Goal: Information Seeking & Learning: Learn about a topic

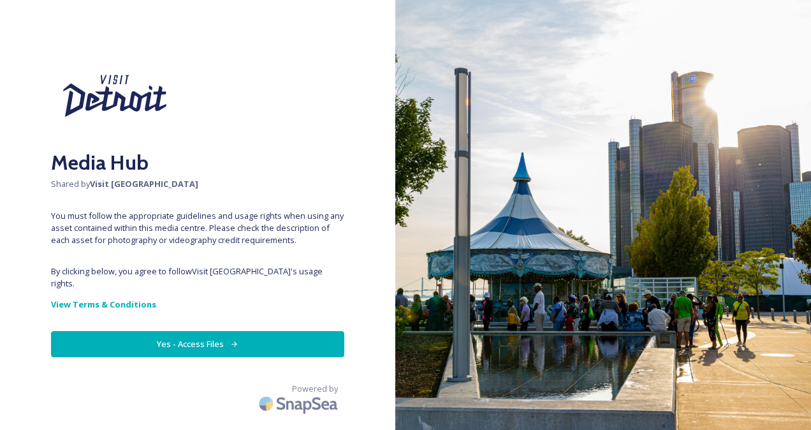
click at [222, 331] on button "Yes - Access Files" at bounding box center [197, 344] width 293 height 26
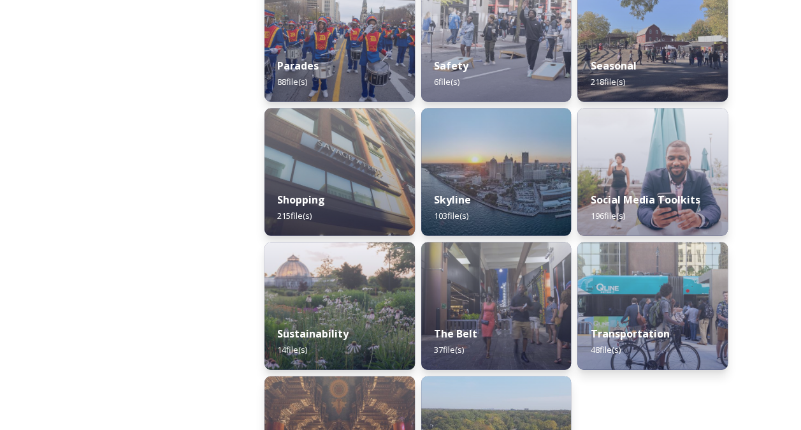
scroll to position [1253, 0]
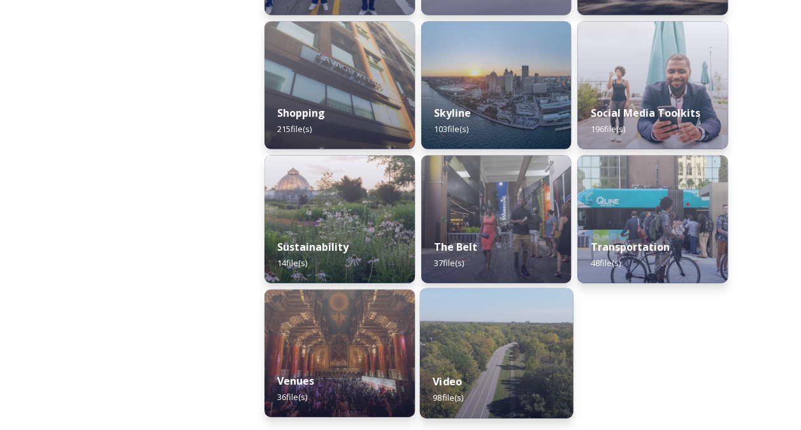
click at [530, 337] on img at bounding box center [495, 353] width 153 height 130
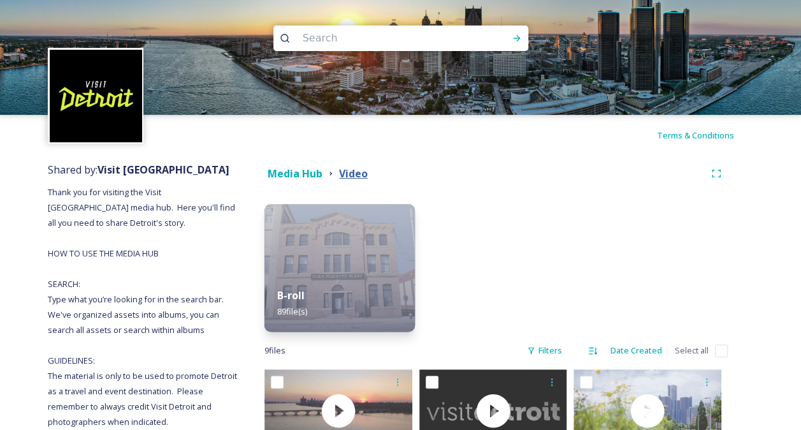
click at [365, 176] on strong "Video" at bounding box center [353, 173] width 29 height 14
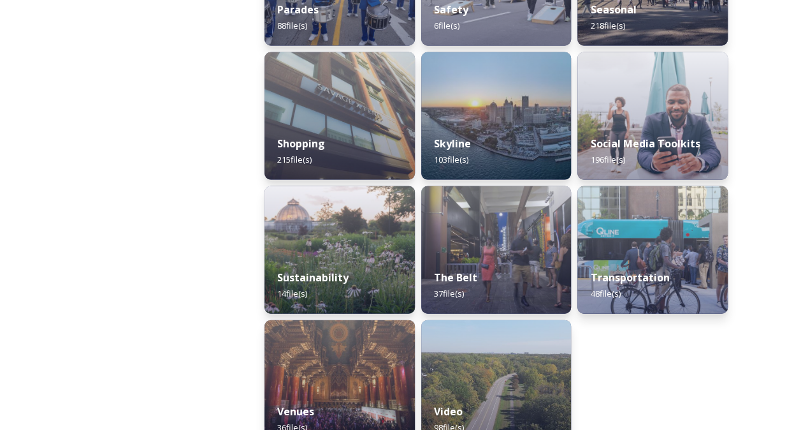
scroll to position [1253, 0]
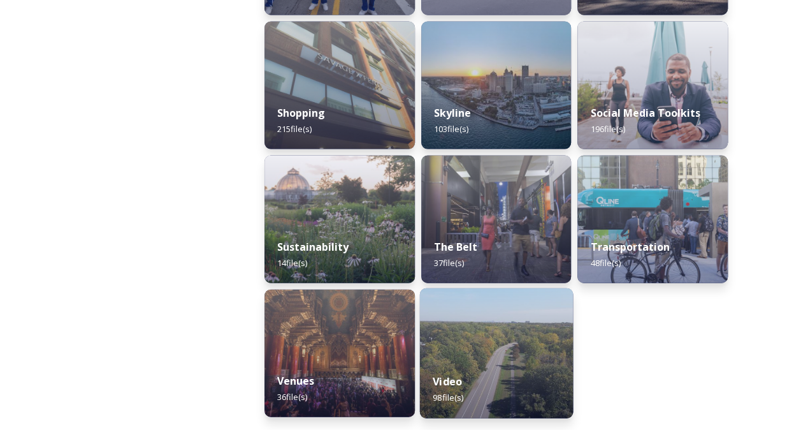
click at [468, 389] on div "Video 98 file(s)" at bounding box center [495, 389] width 153 height 58
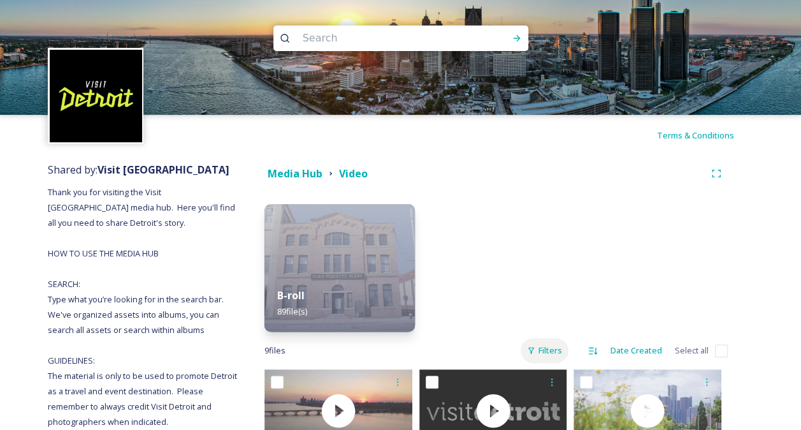
click at [559, 348] on div "Filters" at bounding box center [545, 350] width 48 height 25
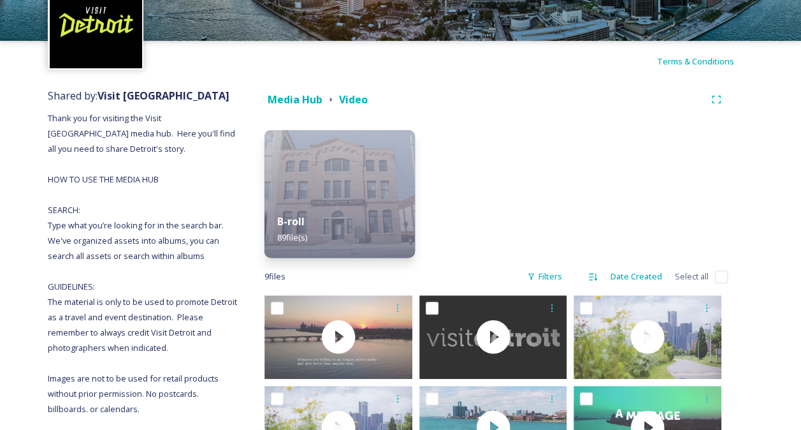
scroll to position [73, 0]
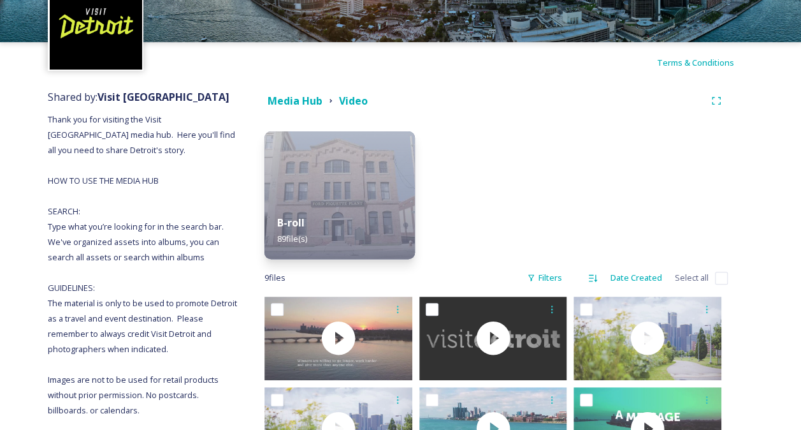
click at [688, 275] on span "Select all" at bounding box center [692, 278] width 34 height 12
click at [544, 277] on div "Filters" at bounding box center [545, 277] width 48 height 25
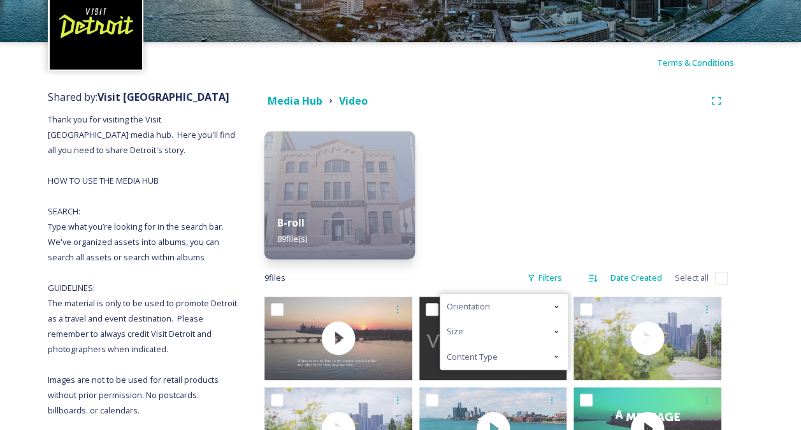
click at [557, 359] on icon at bounding box center [556, 356] width 10 height 10
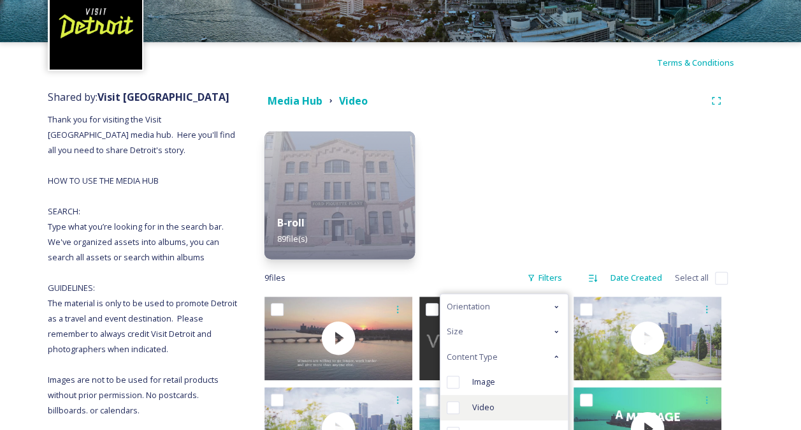
click at [484, 407] on span "Video" at bounding box center [483, 407] width 22 height 12
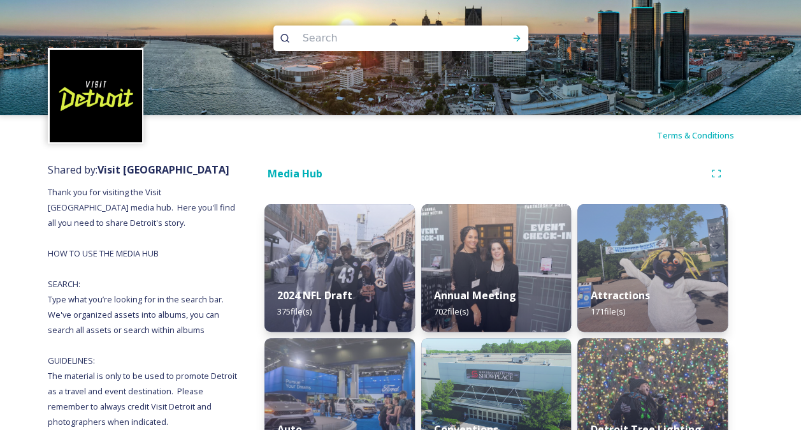
click at [319, 45] on input at bounding box center [383, 38] width 175 height 28
type input "sizzle"
click at [88, 79] on img at bounding box center [96, 96] width 92 height 92
click at [112, 92] on img at bounding box center [96, 96] width 92 height 92
click at [280, 34] on icon at bounding box center [285, 38] width 10 height 10
